Goal: Find specific page/section: Find specific page/section

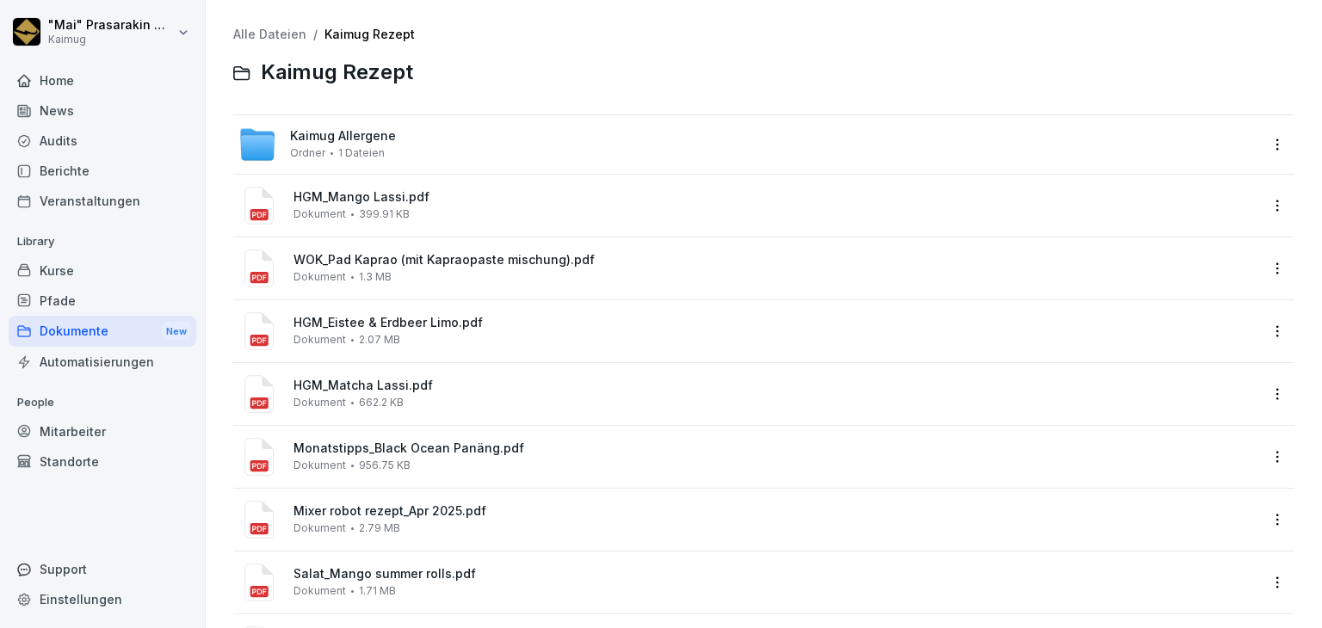
click at [88, 164] on div "Berichte" at bounding box center [103, 171] width 188 height 30
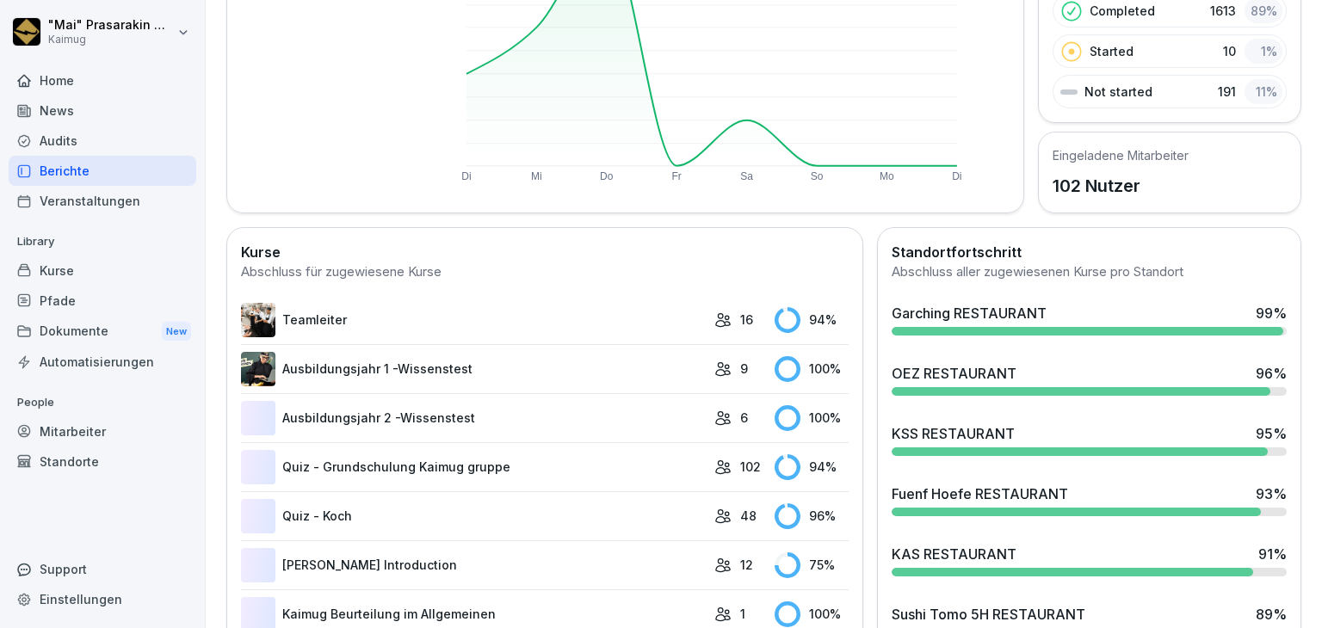
scroll to position [344, 0]
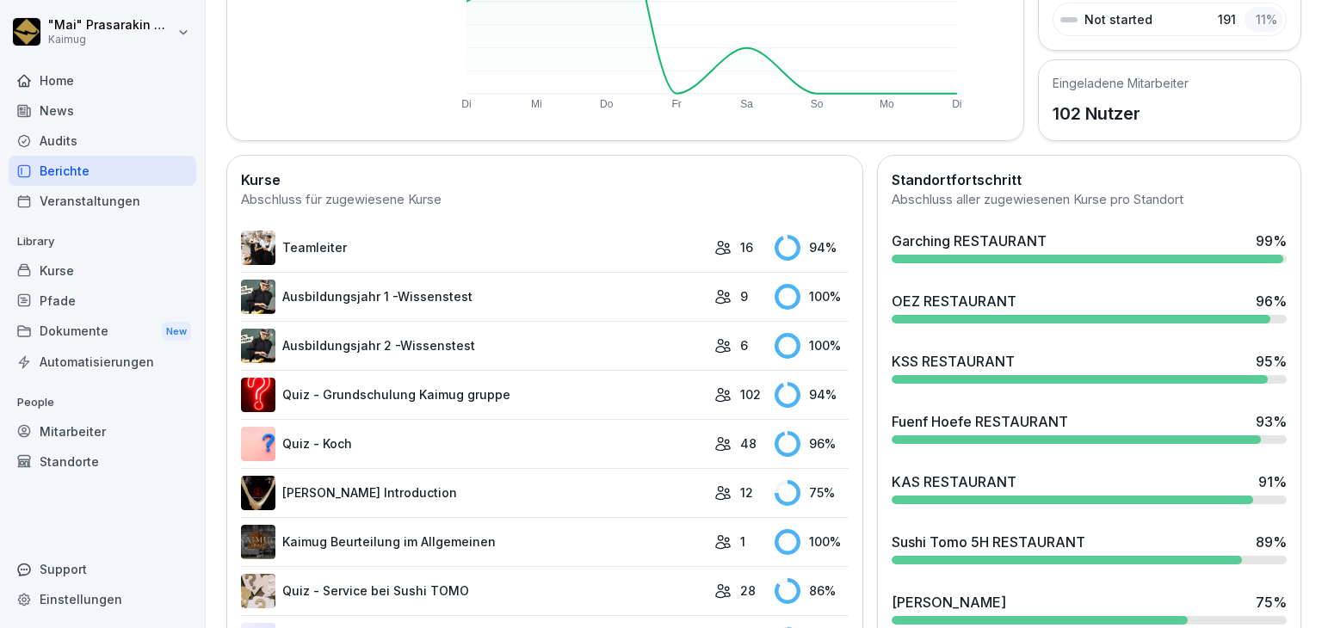
click at [962, 231] on div "Garching RESTAURANT" at bounding box center [969, 241] width 155 height 21
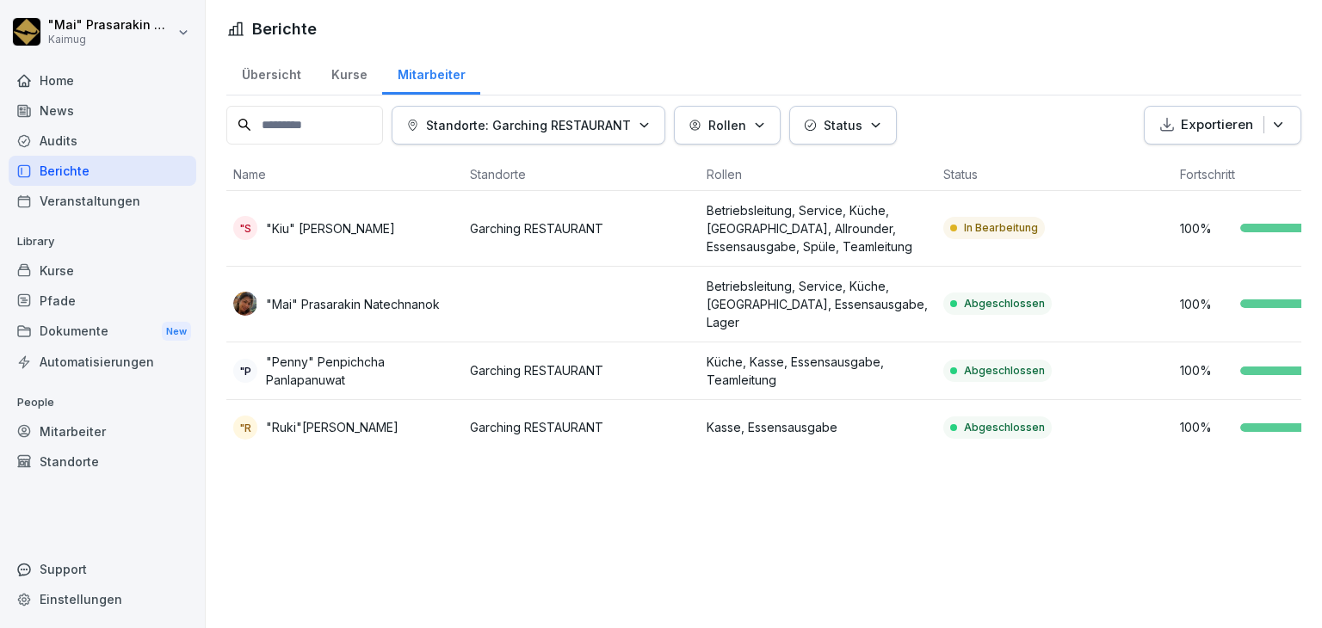
click at [288, 72] on div "Übersicht" at bounding box center [271, 73] width 90 height 44
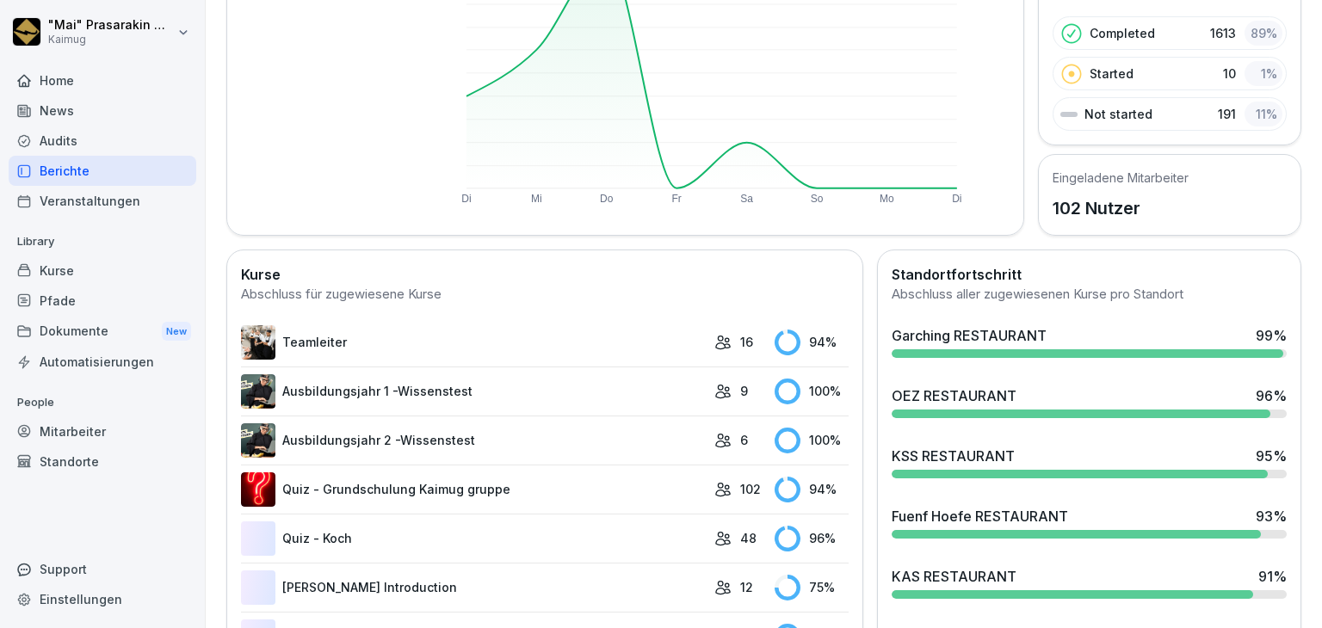
scroll to position [258, 0]
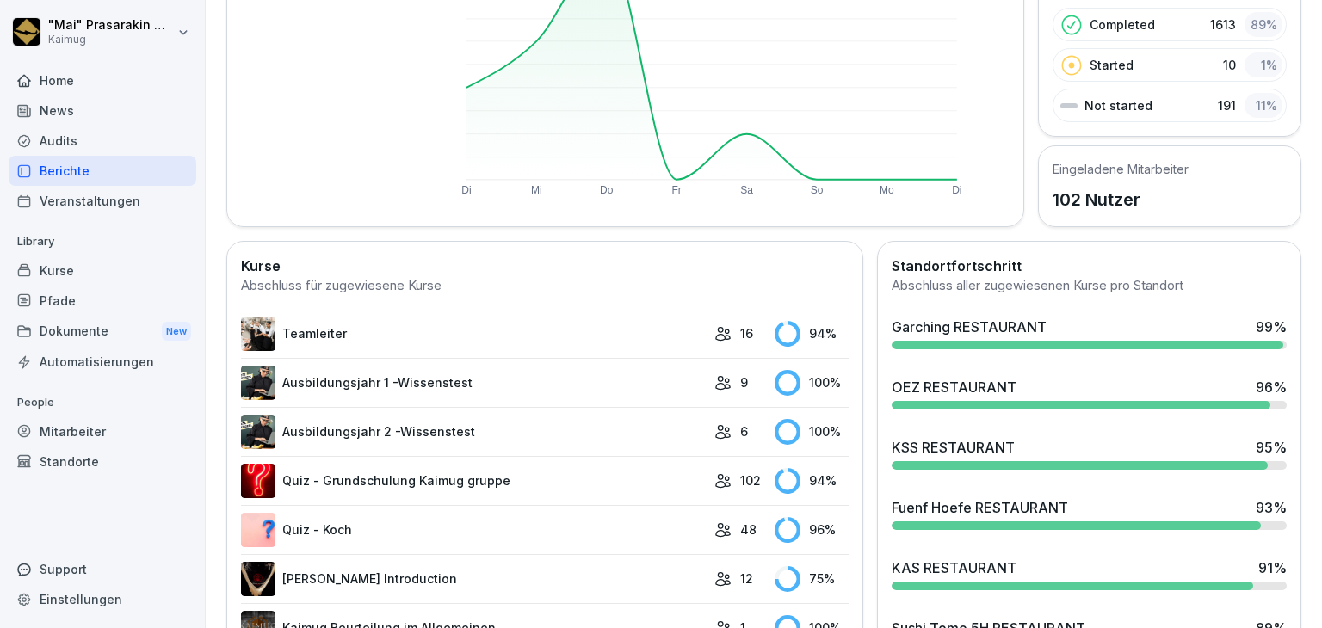
click at [1033, 401] on div at bounding box center [1081, 405] width 379 height 9
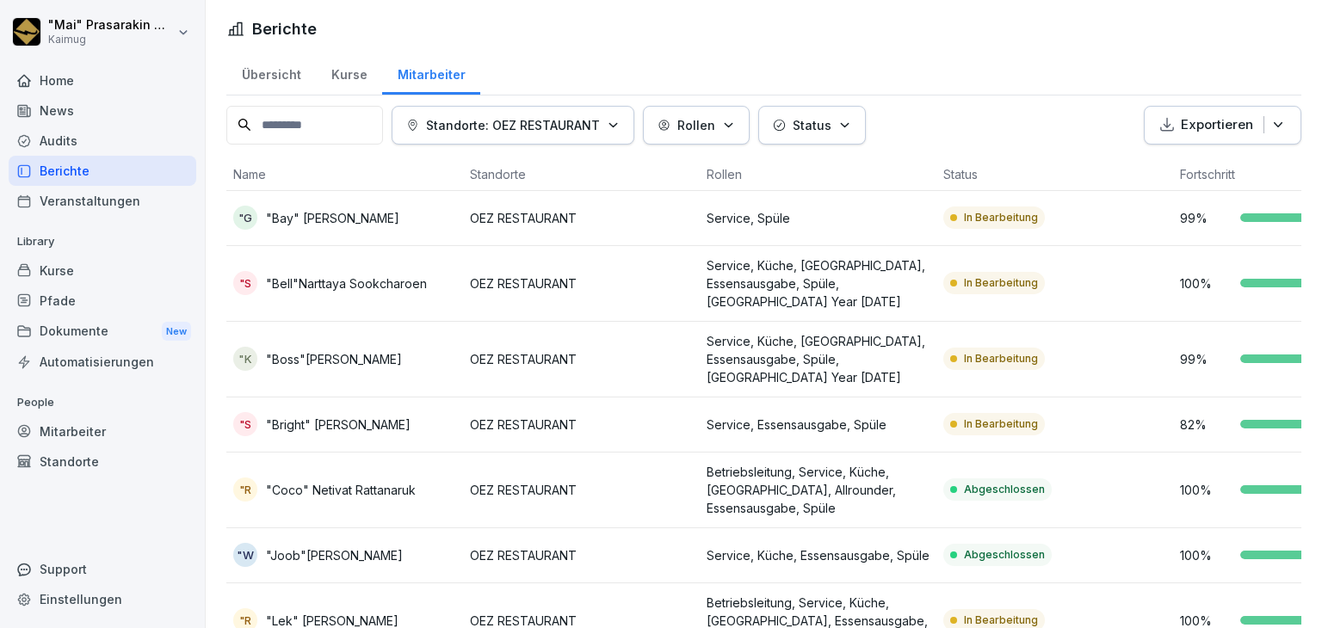
click at [272, 65] on div "Übersicht" at bounding box center [271, 73] width 90 height 44
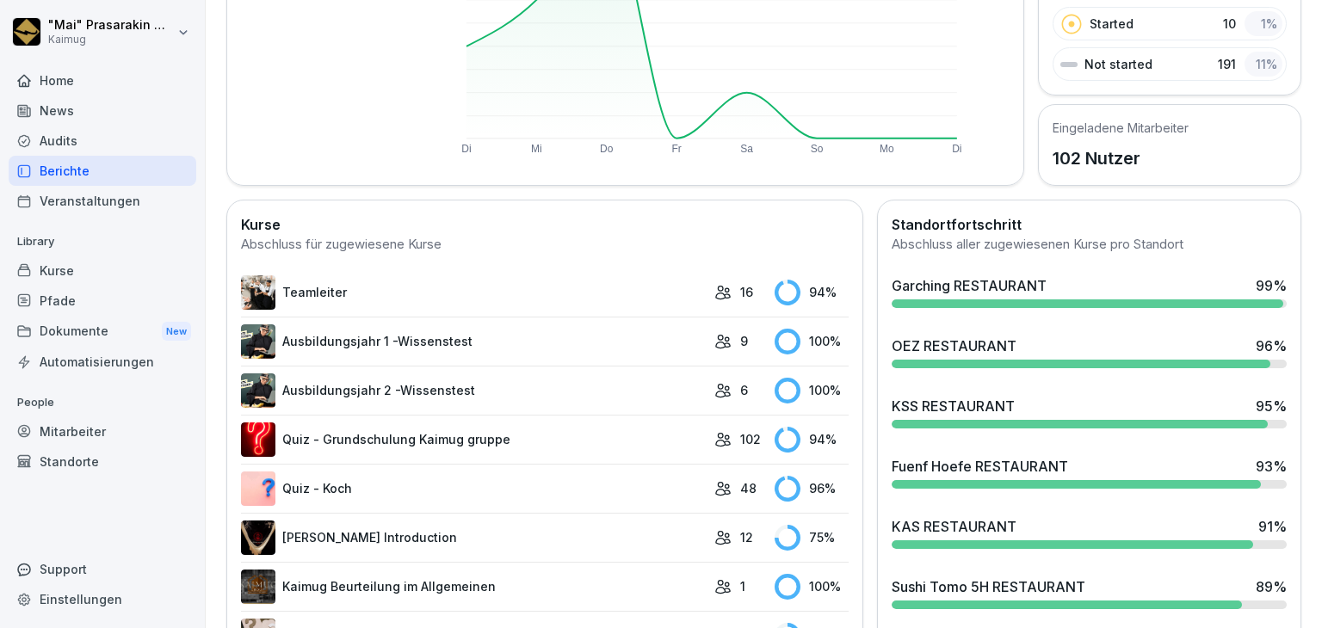
scroll to position [344, 0]
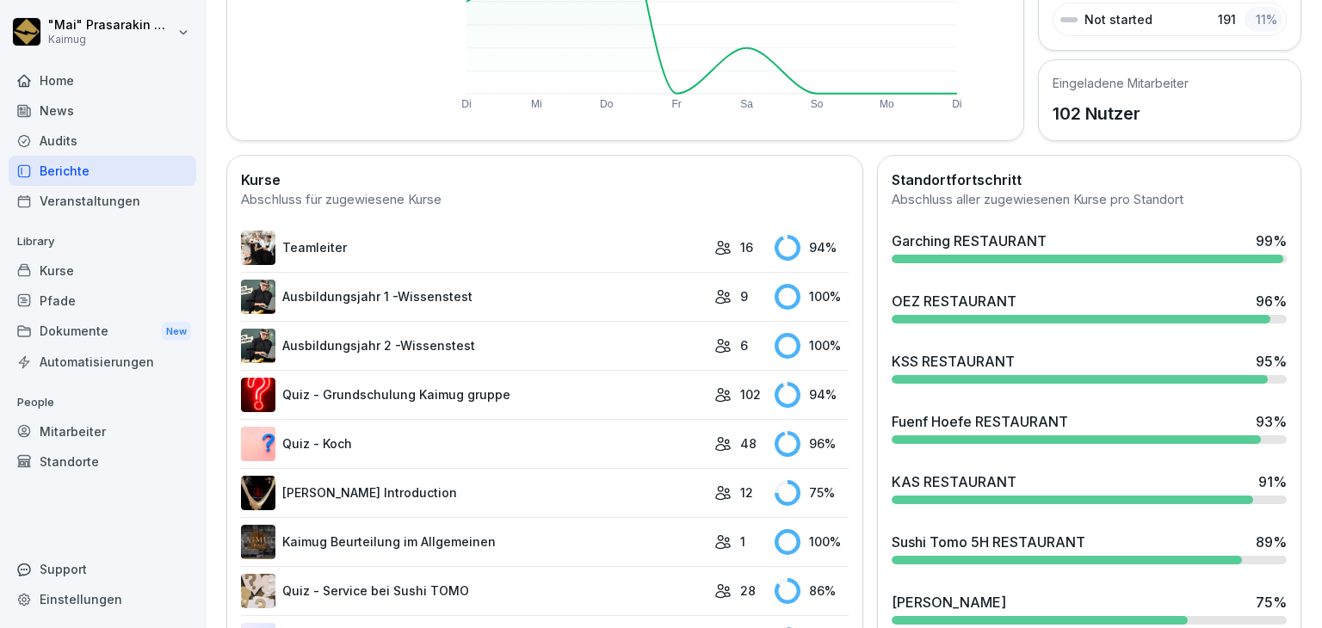
click at [1025, 416] on div "Fuenf Hoefe RESTAURANT" at bounding box center [980, 422] width 176 height 21
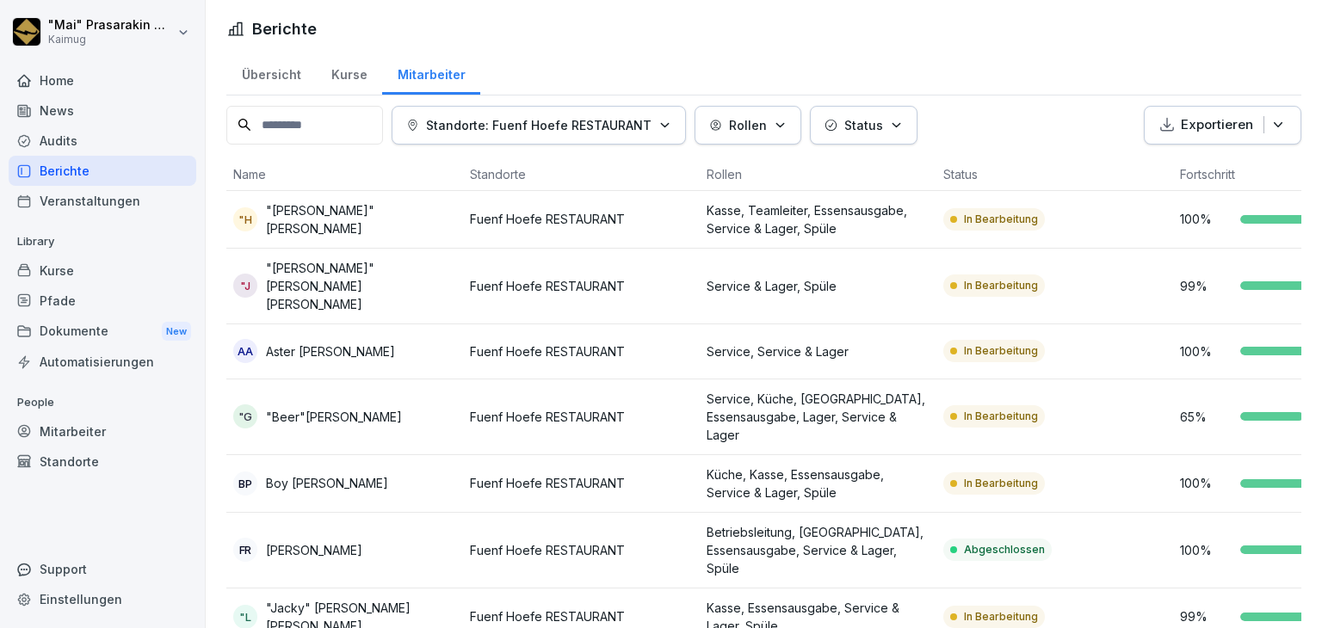
click at [253, 75] on div "Übersicht" at bounding box center [271, 73] width 90 height 44
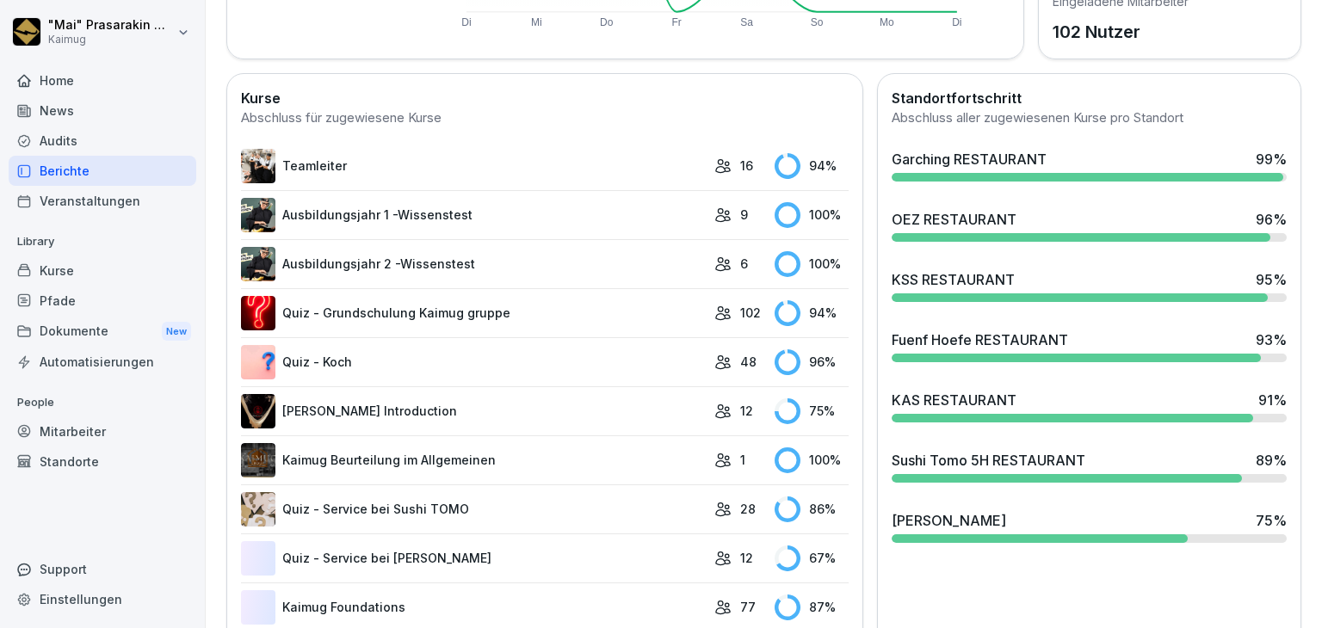
scroll to position [430, 0]
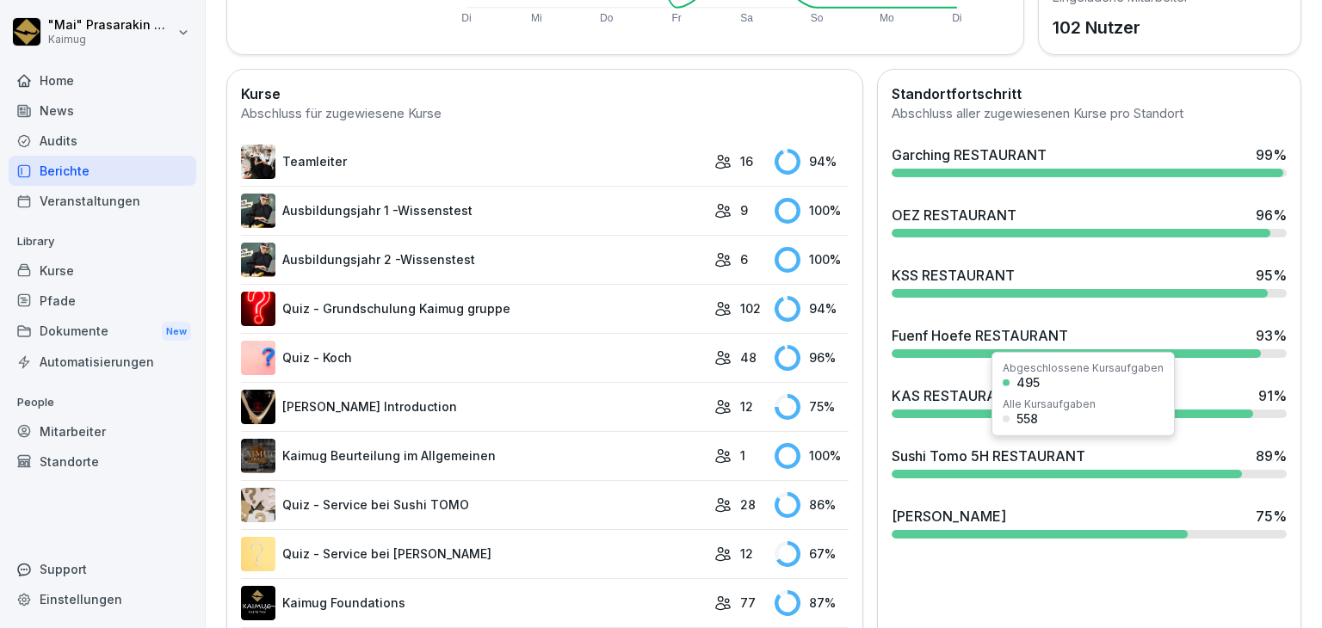
click at [1034, 410] on div "Alle Kursaufgaben" at bounding box center [1049, 404] width 93 height 10
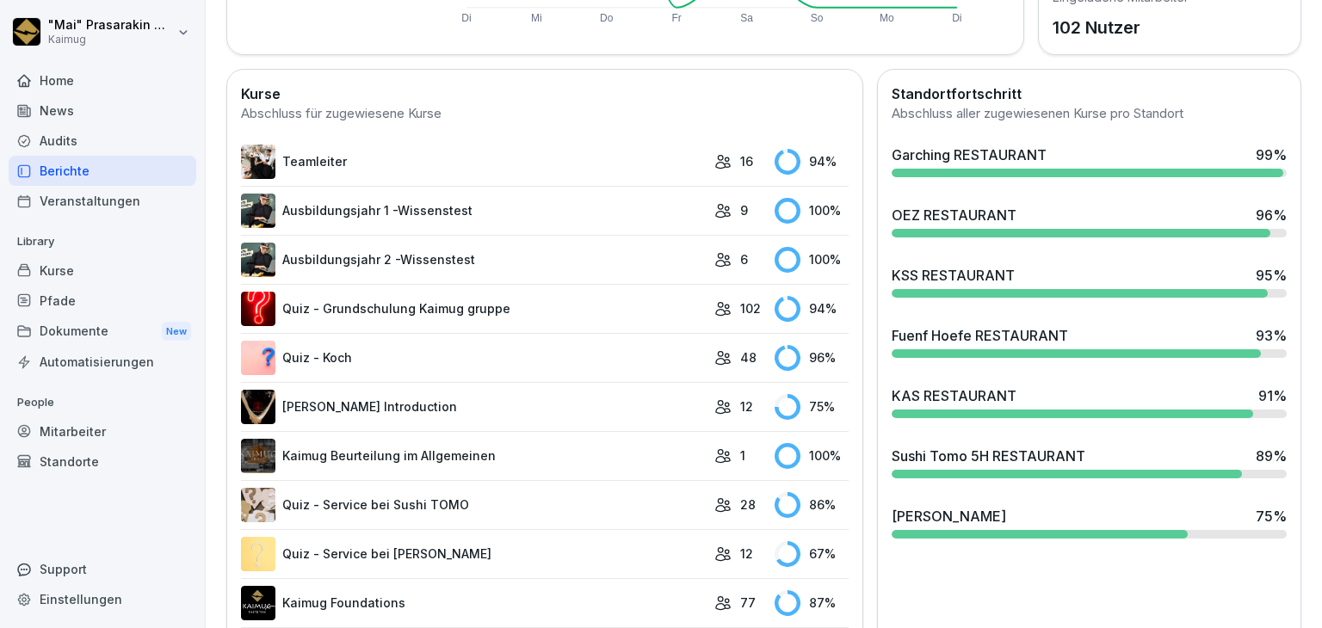
click at [948, 459] on div "Sushi Tomo 5H RESTAURANT" at bounding box center [989, 456] width 194 height 21
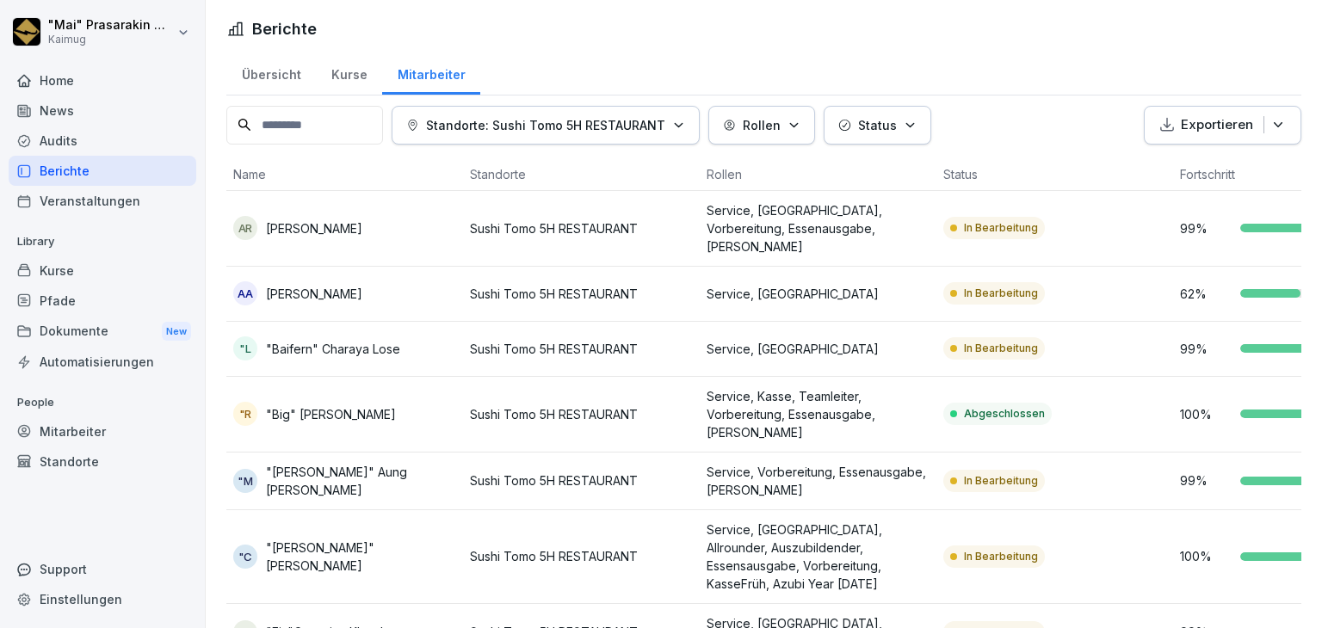
click at [288, 63] on div "Übersicht" at bounding box center [271, 73] width 90 height 44
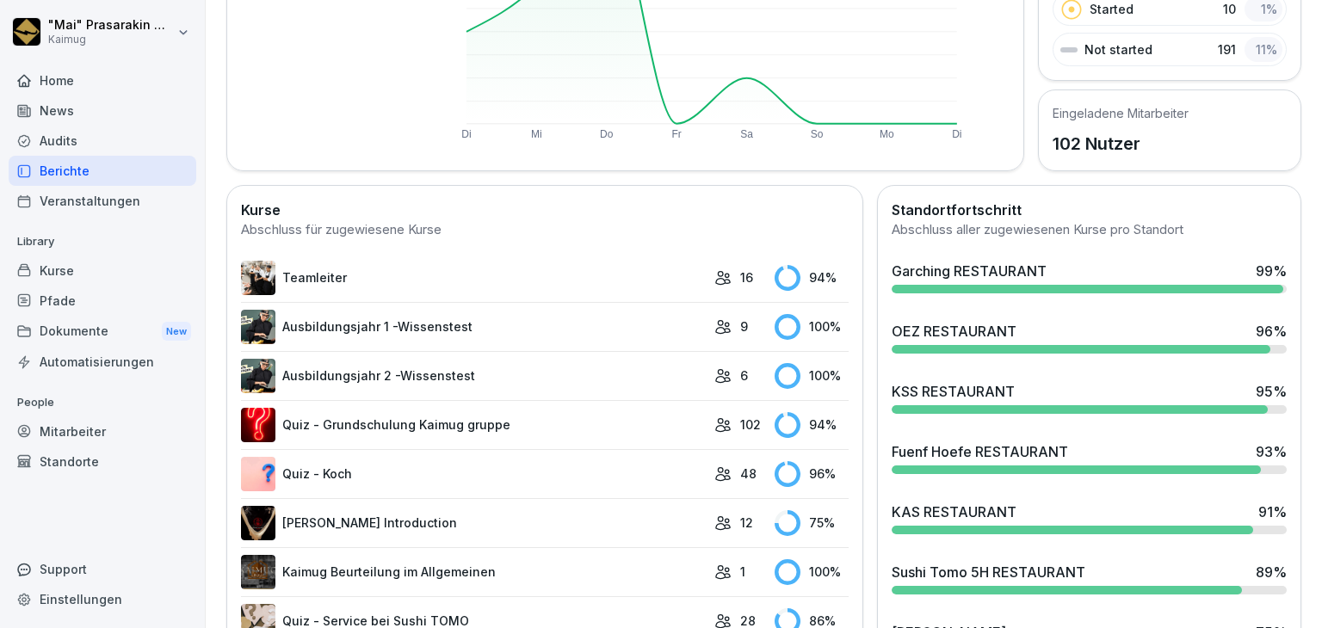
scroll to position [344, 0]
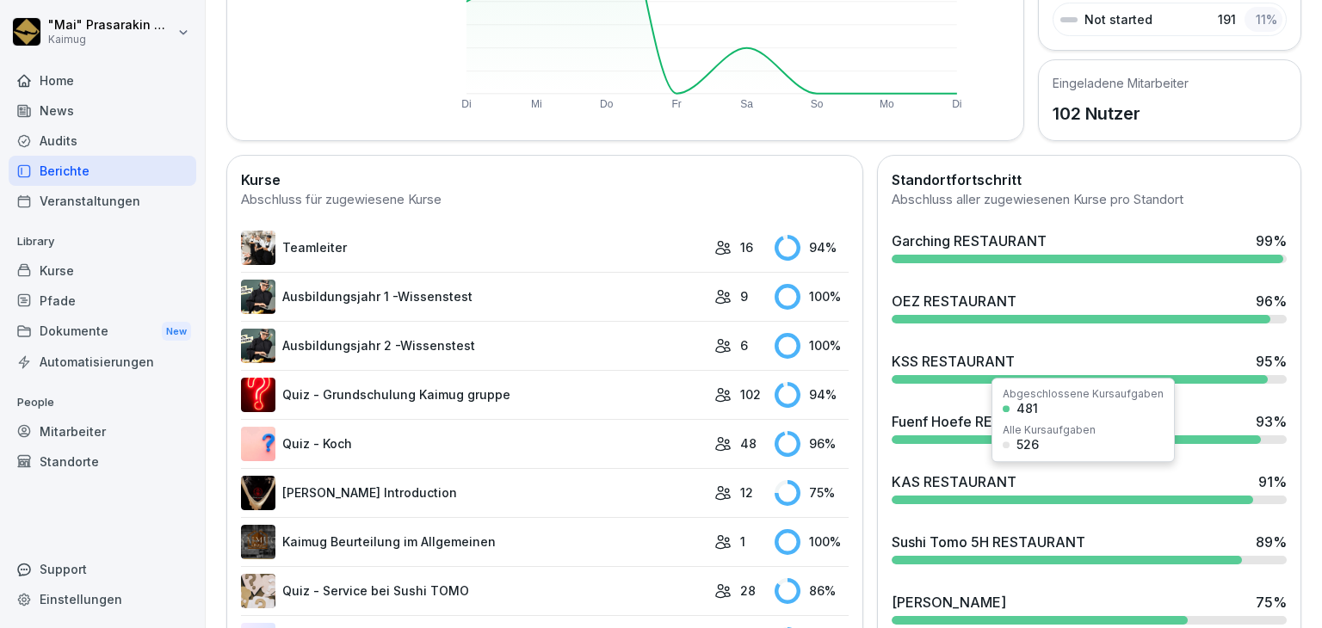
click at [964, 482] on div "KAS RESTAURANT" at bounding box center [954, 482] width 125 height 21
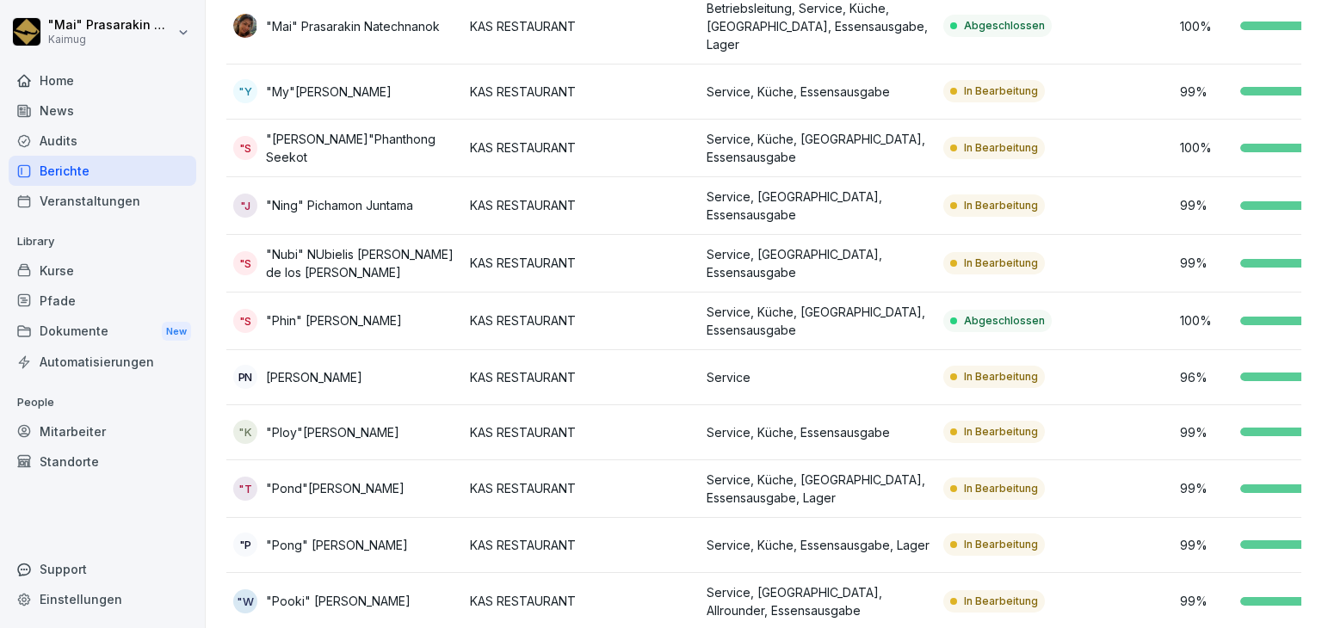
scroll to position [517, 0]
